Goal: Navigation & Orientation: Find specific page/section

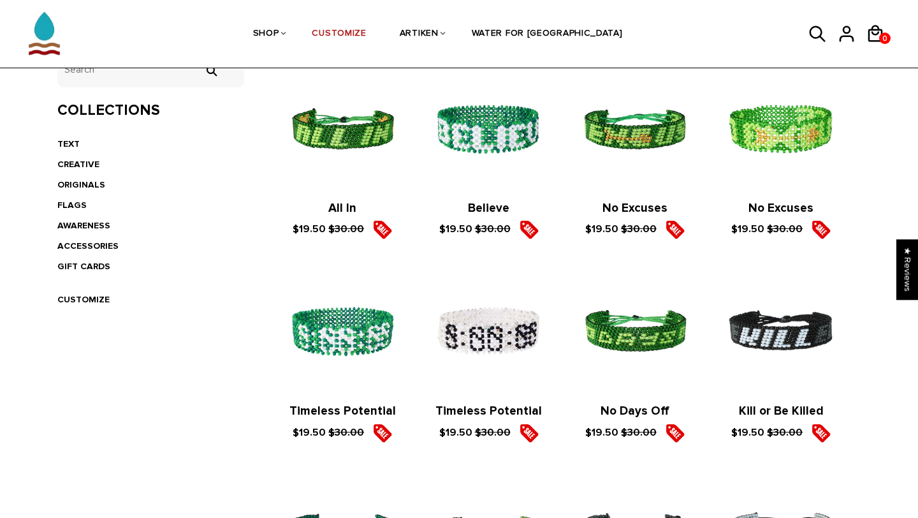
scroll to position [289, 0]
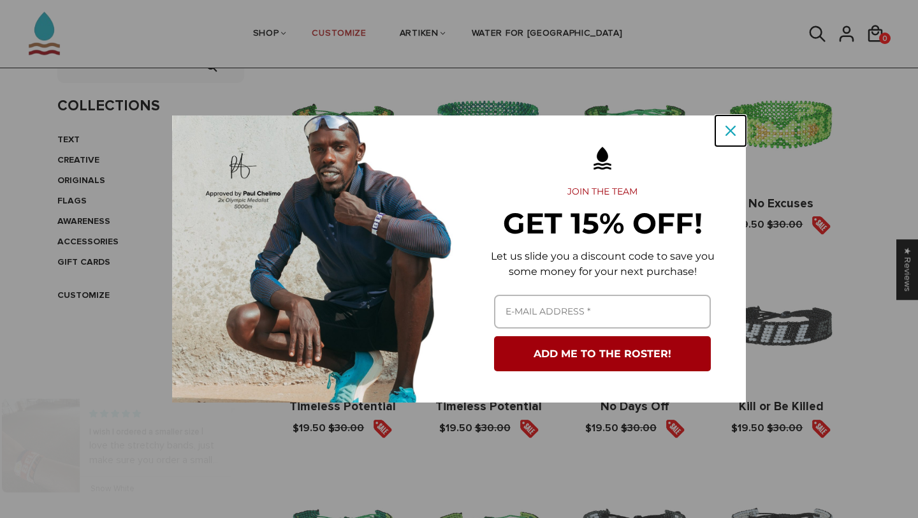
click at [731, 136] on div "Close" at bounding box center [731, 131] width 20 height 20
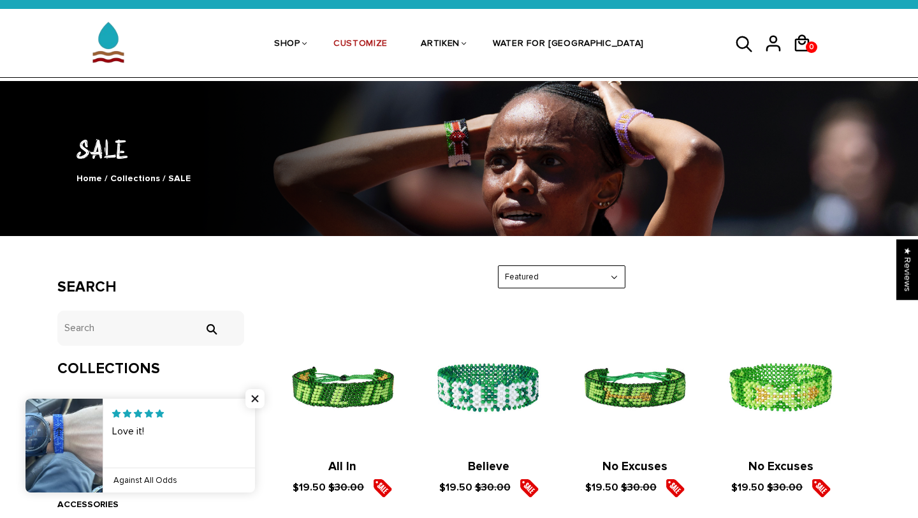
scroll to position [3, 0]
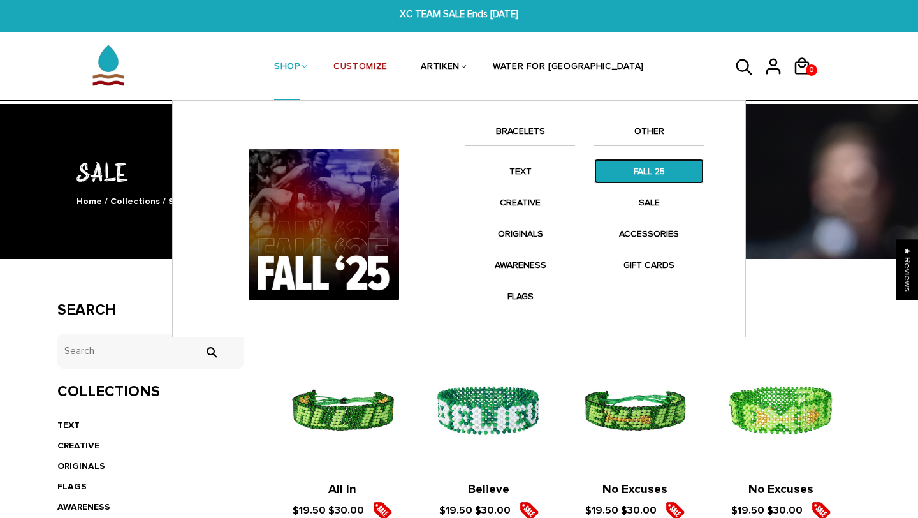
click at [643, 177] on link "FALL 25" at bounding box center [649, 171] width 110 height 25
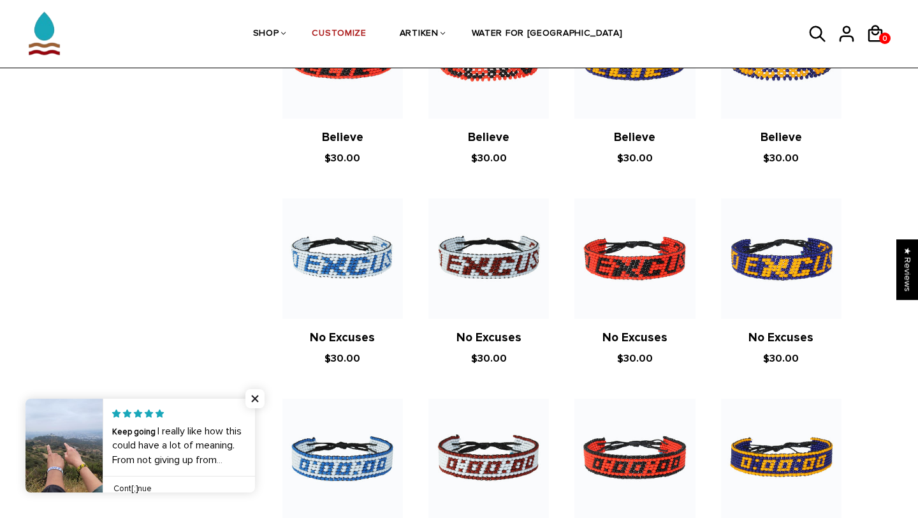
scroll to position [476, 0]
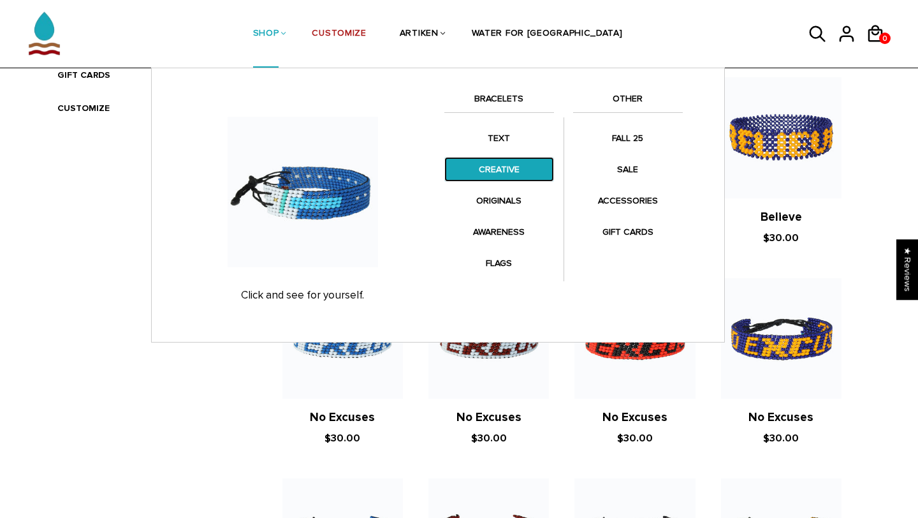
click at [503, 168] on link "CREATIVE" at bounding box center [500, 169] width 110 height 25
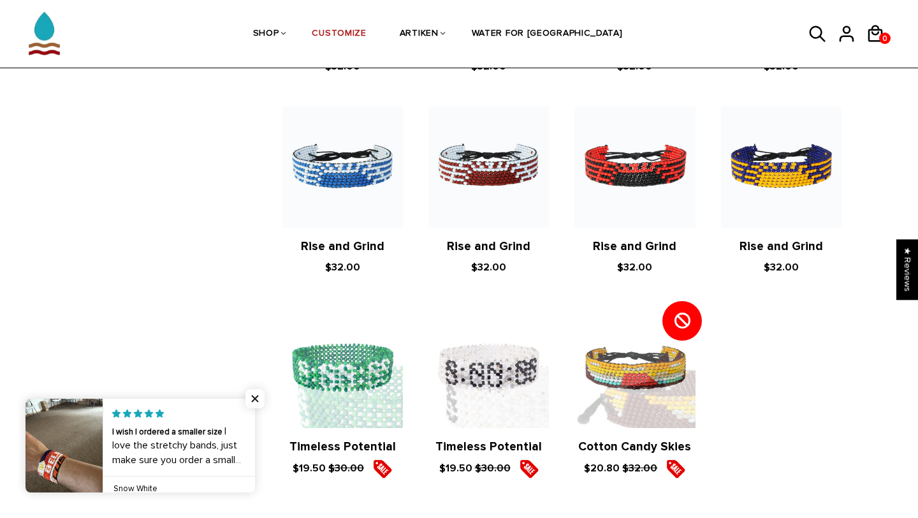
scroll to position [1455, 0]
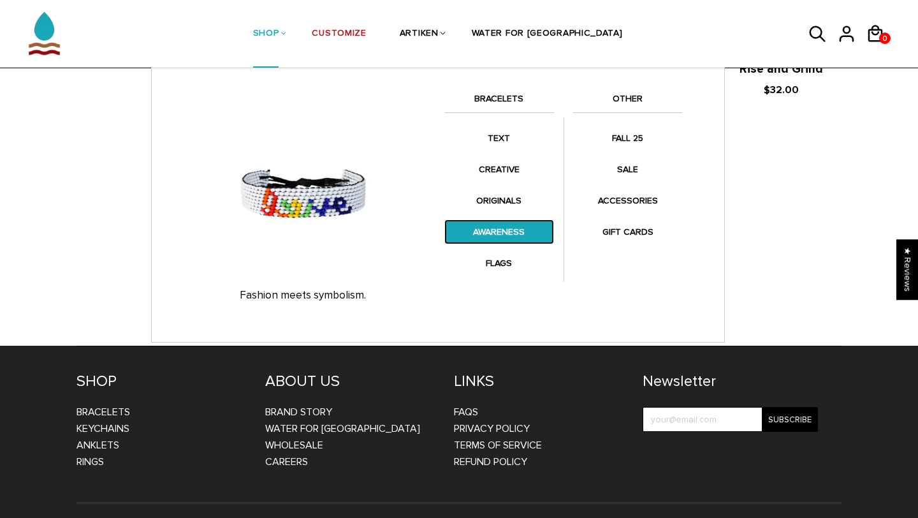
click at [491, 227] on link "AWARENESS" at bounding box center [500, 231] width 110 height 25
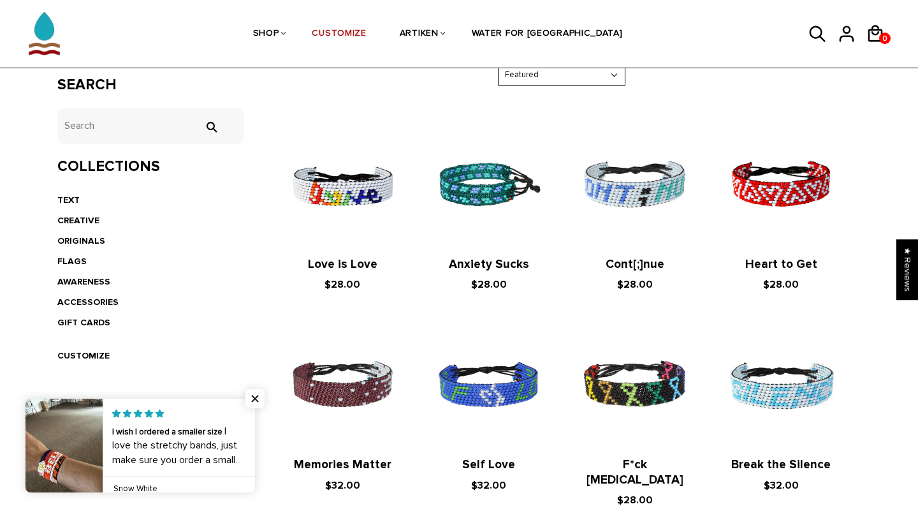
scroll to position [232, 0]
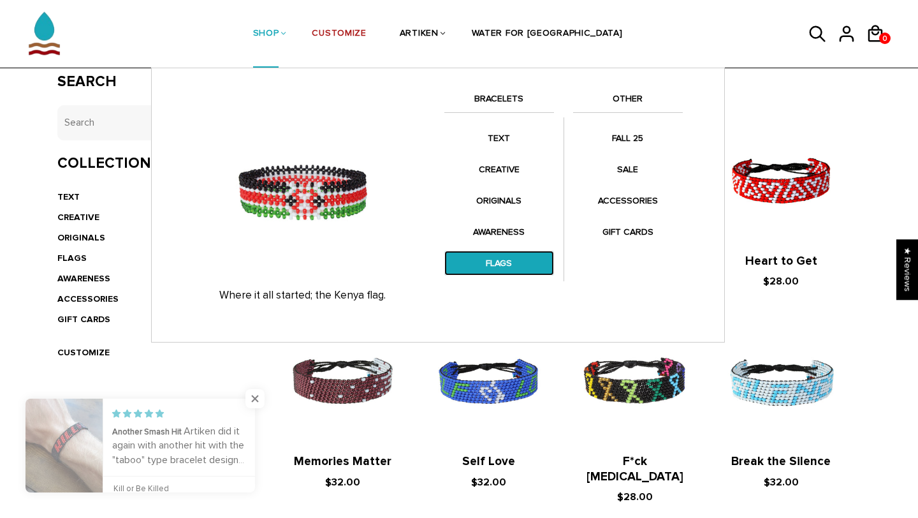
click at [506, 263] on link "FLAGS" at bounding box center [500, 263] width 110 height 25
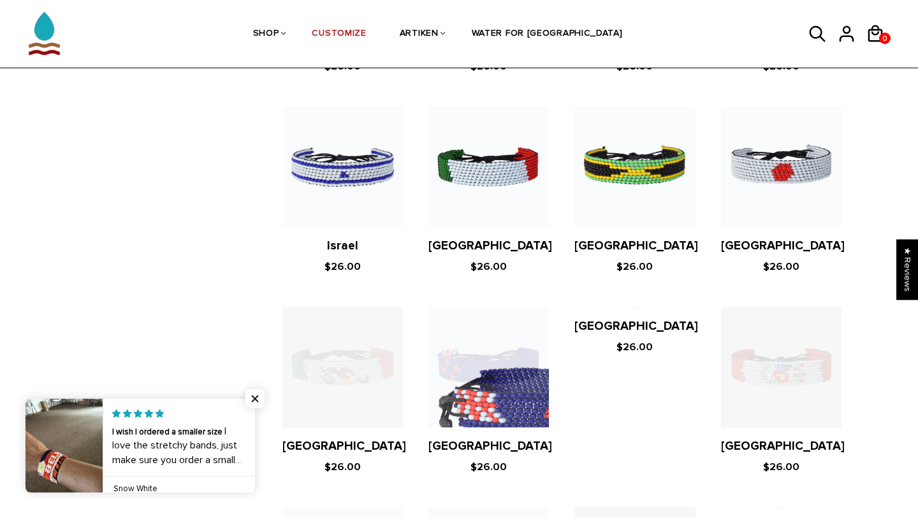
scroll to position [2166, 0]
